Goal: Task Accomplishment & Management: Complete application form

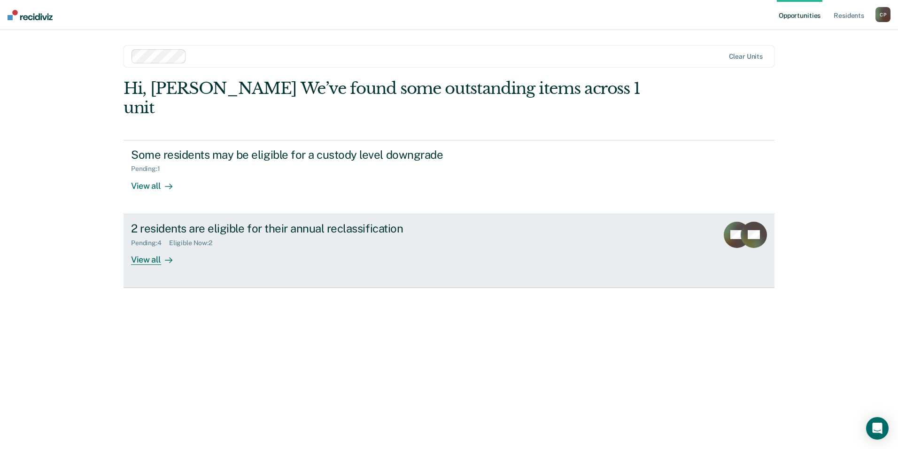
click at [273, 238] on div "2 residents are eligible for their annual reclassification Pending : 4 Eligible…" at bounding box center [307, 243] width 352 height 43
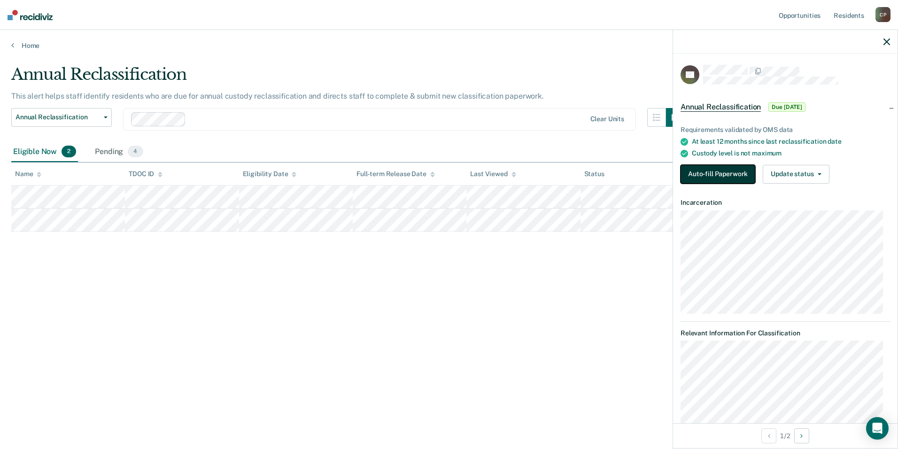
click at [708, 177] on button "Auto-fill Paperwork" at bounding box center [717, 174] width 75 height 19
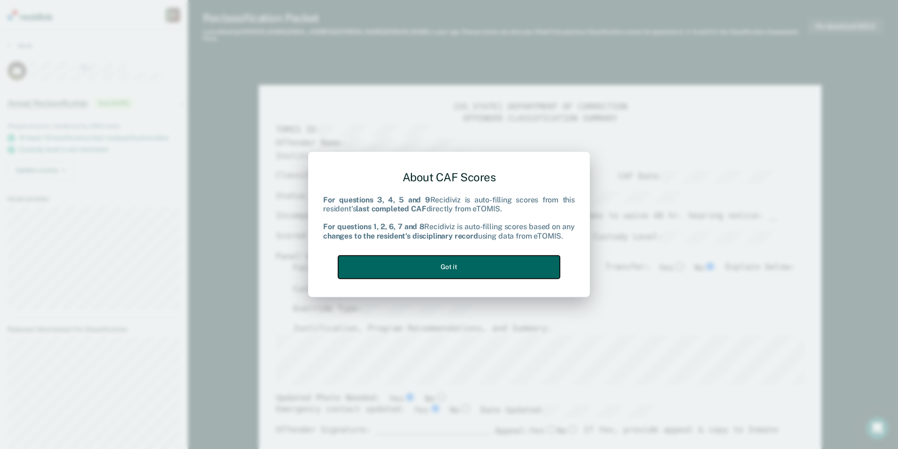
drag, startPoint x: 391, startPoint y: 269, endPoint x: 397, endPoint y: 264, distance: 7.7
click at [393, 268] on button "Got it" at bounding box center [449, 266] width 222 height 23
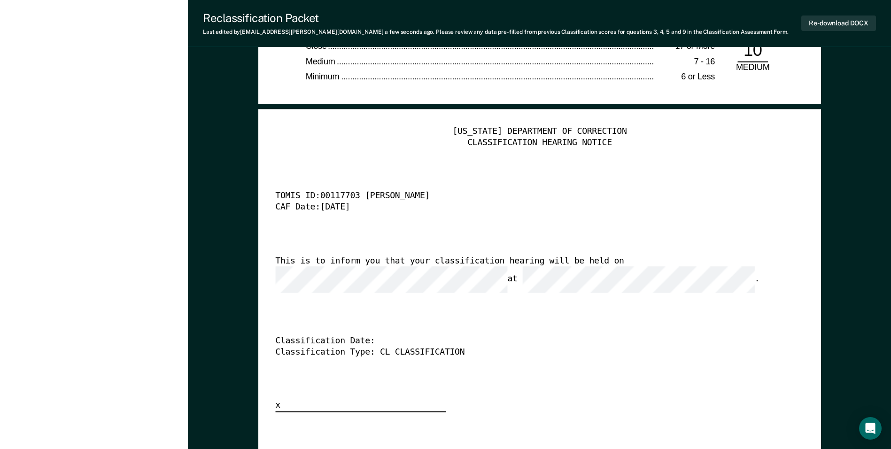
scroll to position [2300, 0]
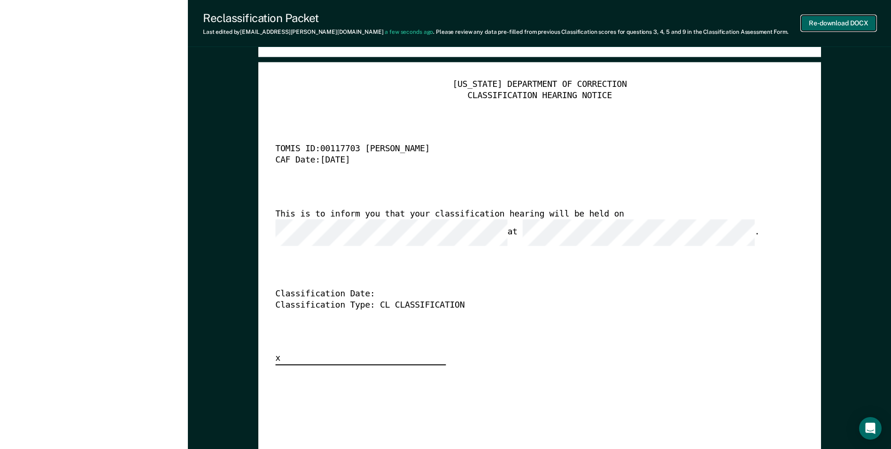
click at [831, 22] on button "Re-download DOCX" at bounding box center [838, 22] width 75 height 15
type textarea "x"
